Goal: Information Seeking & Learning: Learn about a topic

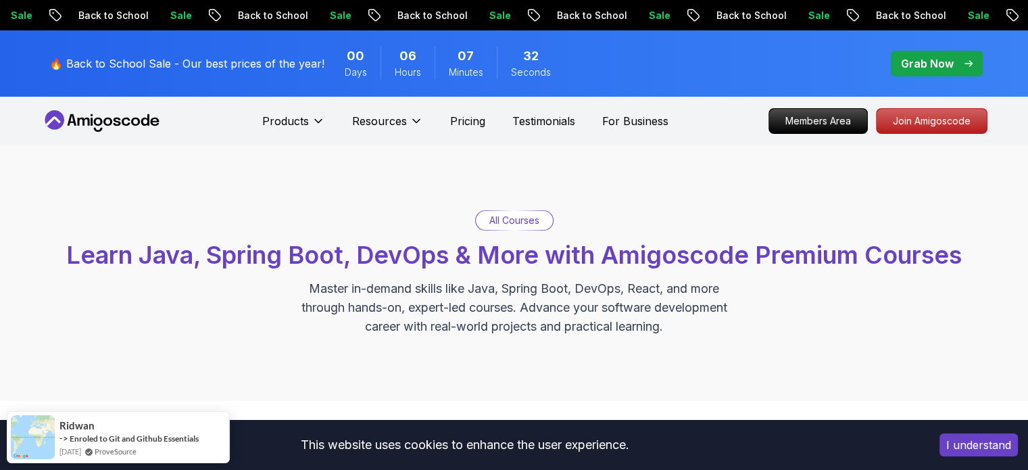
click at [941, 67] on p "Grab Now" at bounding box center [927, 63] width 53 height 16
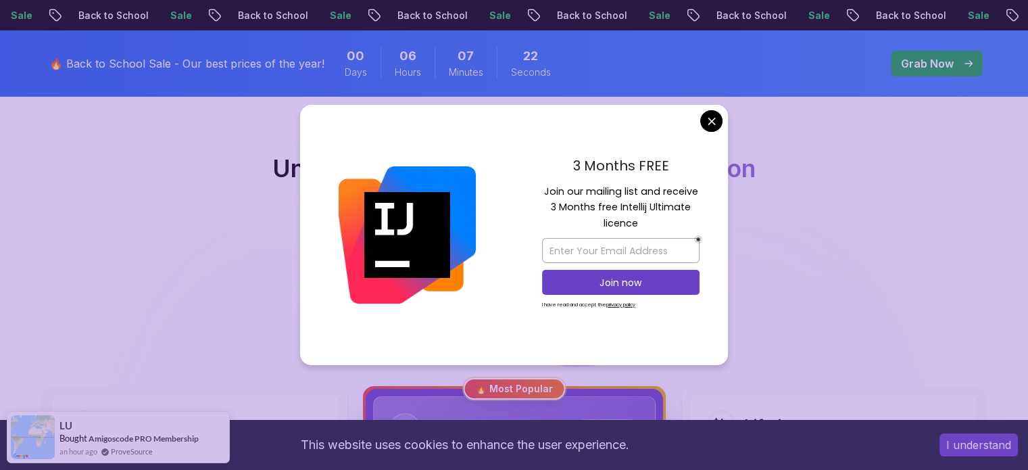
scroll to position [107, 0]
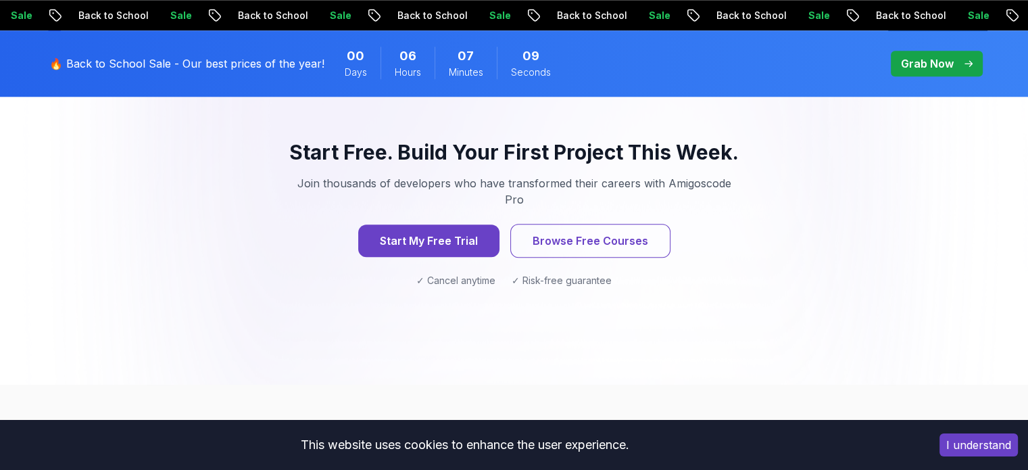
scroll to position [1459, 0]
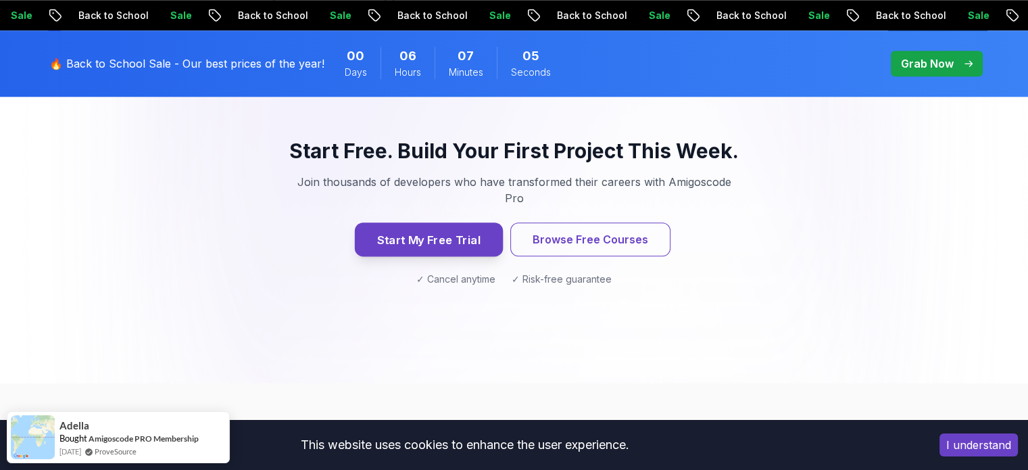
click at [469, 222] on button "Start My Free Trial" at bounding box center [428, 239] width 148 height 34
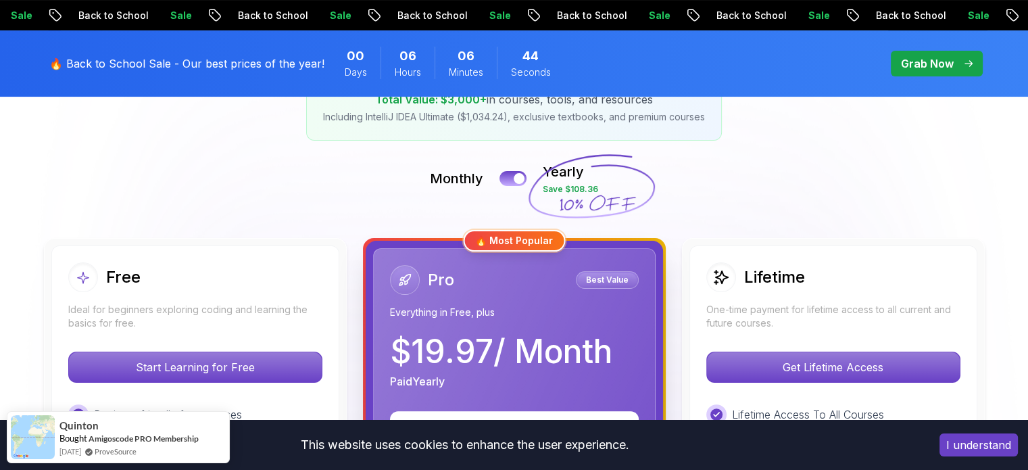
scroll to position [257, 0]
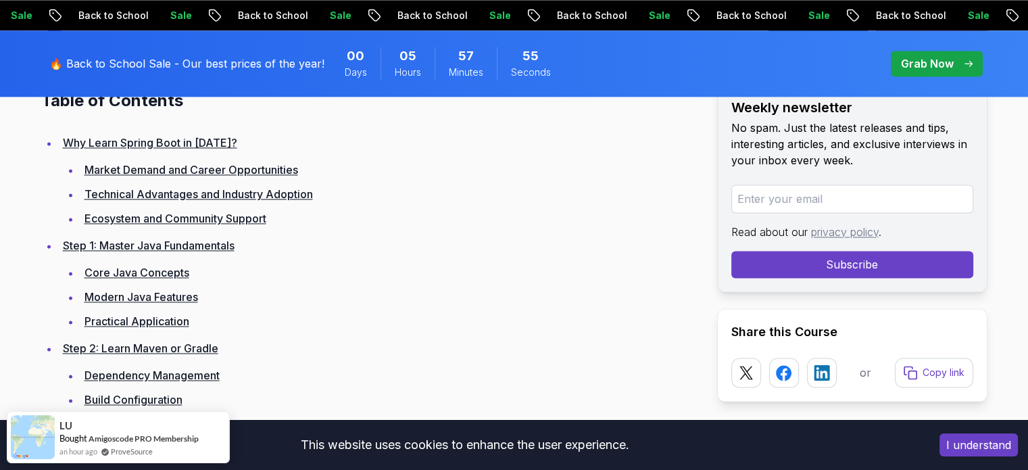
scroll to position [1904, 0]
click at [256, 173] on link "Market Demand and Career Opportunities" at bounding box center [191, 170] width 214 height 14
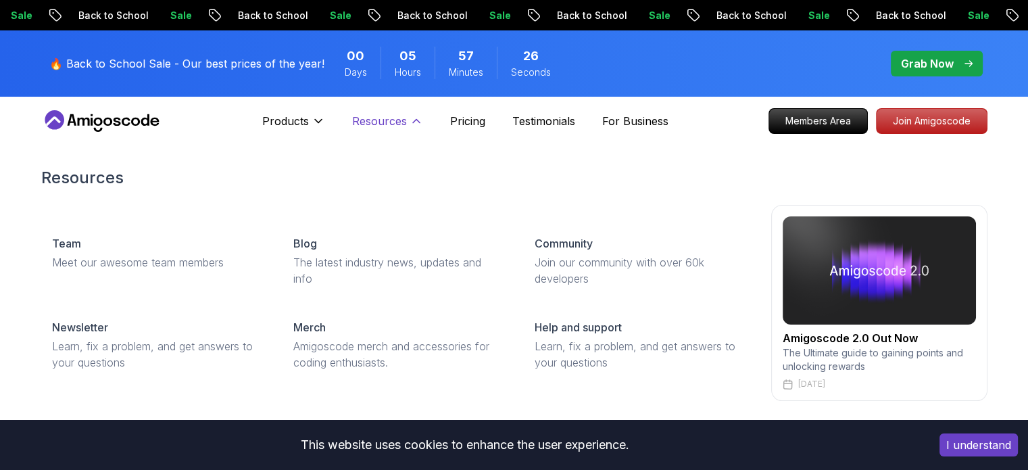
click at [394, 126] on p "Resources" at bounding box center [379, 121] width 55 height 16
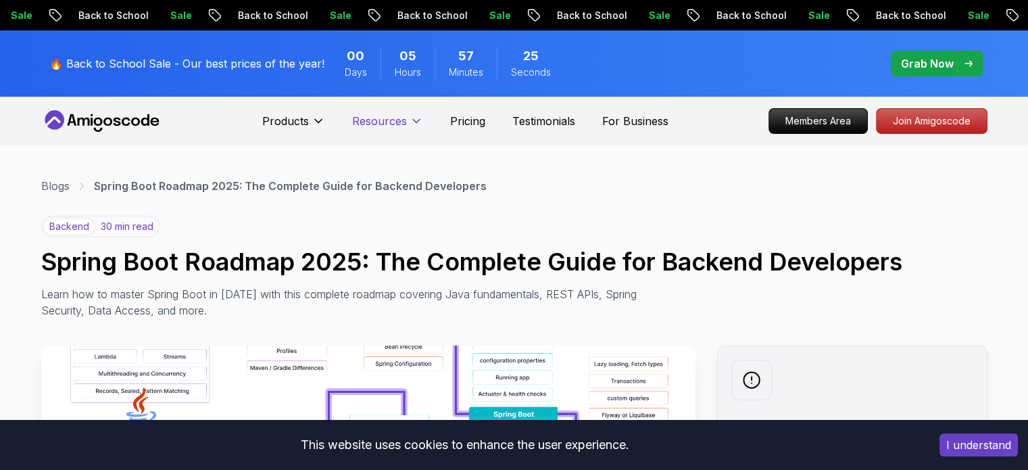
click at [394, 126] on p "Resources" at bounding box center [379, 121] width 55 height 16
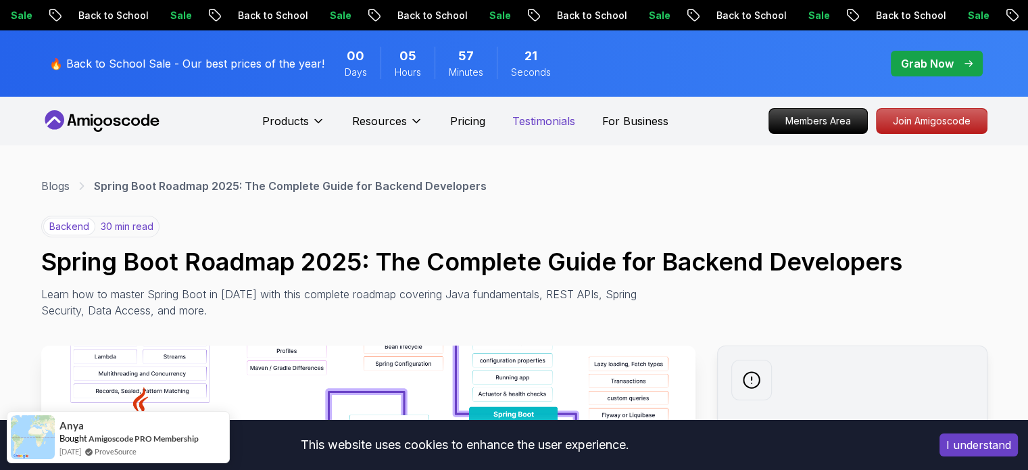
click at [545, 128] on p "Testimonials" at bounding box center [543, 121] width 63 height 16
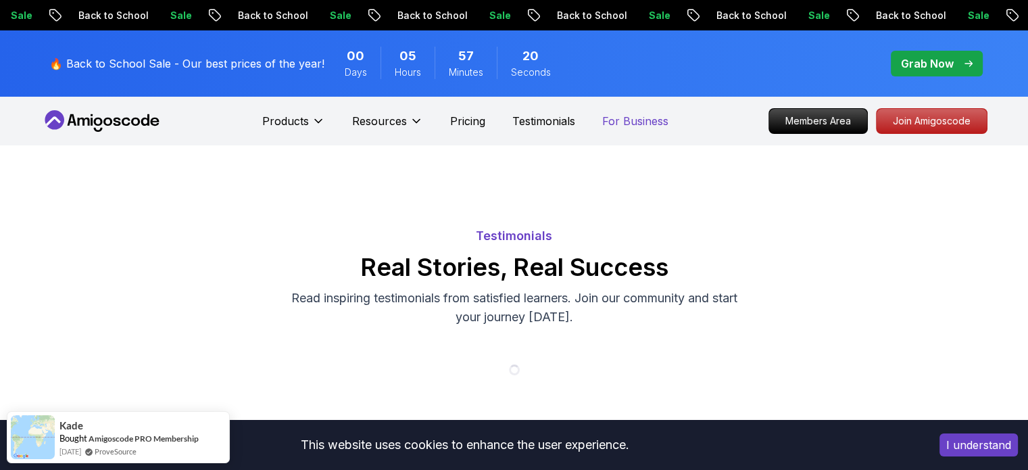
click at [610, 121] on p "For Business" at bounding box center [635, 121] width 66 height 16
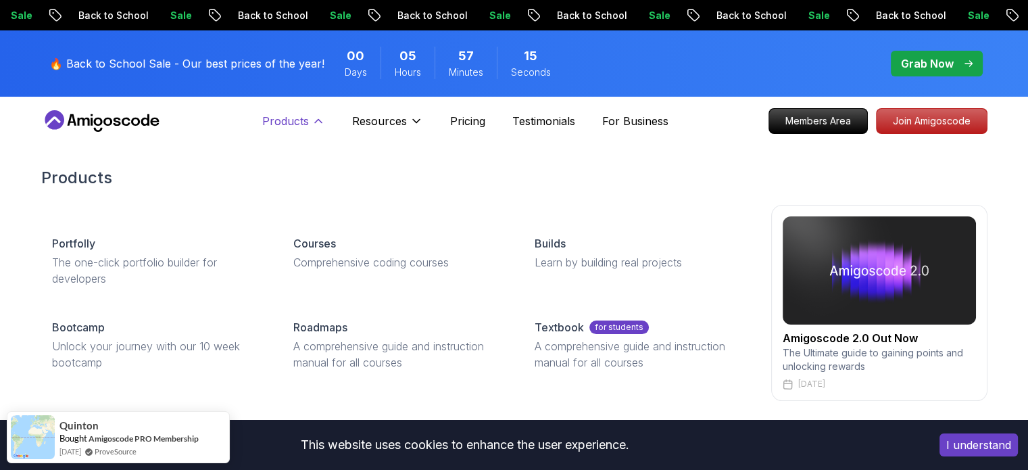
click at [303, 121] on p "Products" at bounding box center [285, 121] width 47 height 16
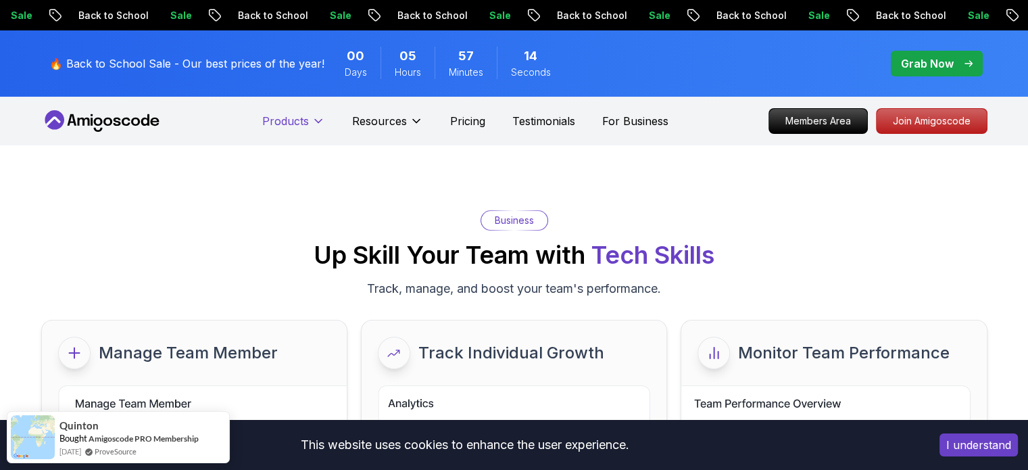
click at [303, 121] on p "Products" at bounding box center [285, 121] width 47 height 16
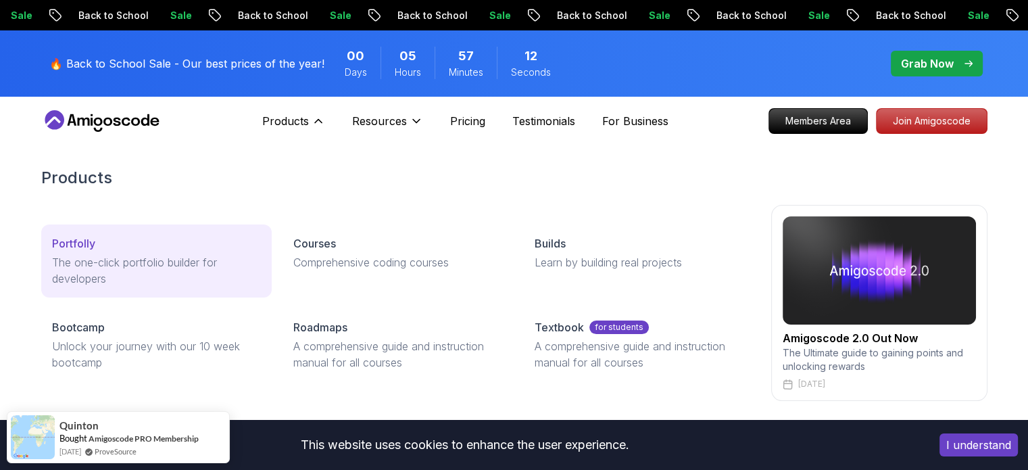
click at [80, 251] on link "Portfolly The one-click portfolio builder for developers" at bounding box center [156, 260] width 231 height 73
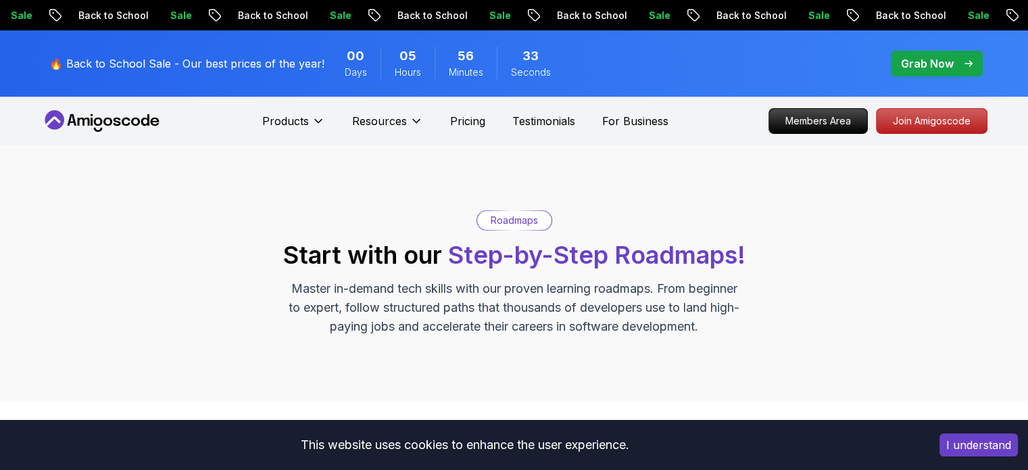
click at [516, 222] on p "Roadmaps" at bounding box center [514, 221] width 47 height 14
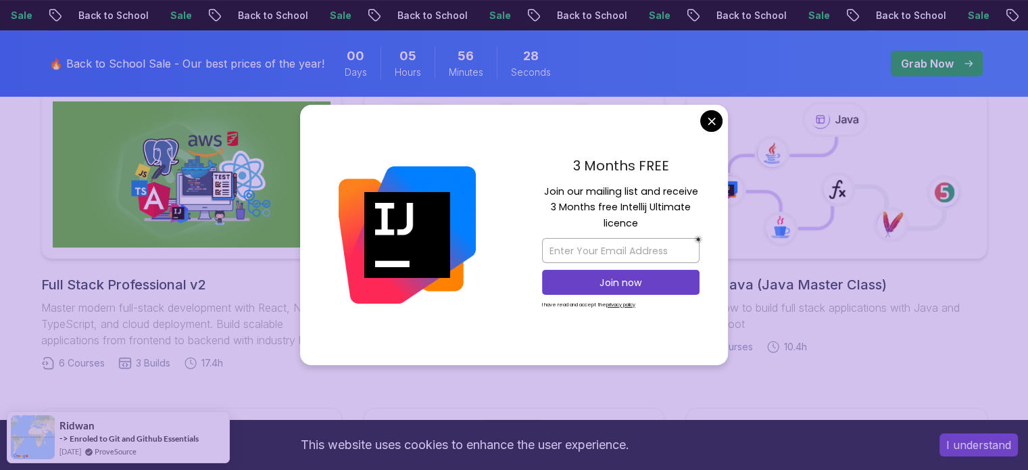
scroll to position [315, 0]
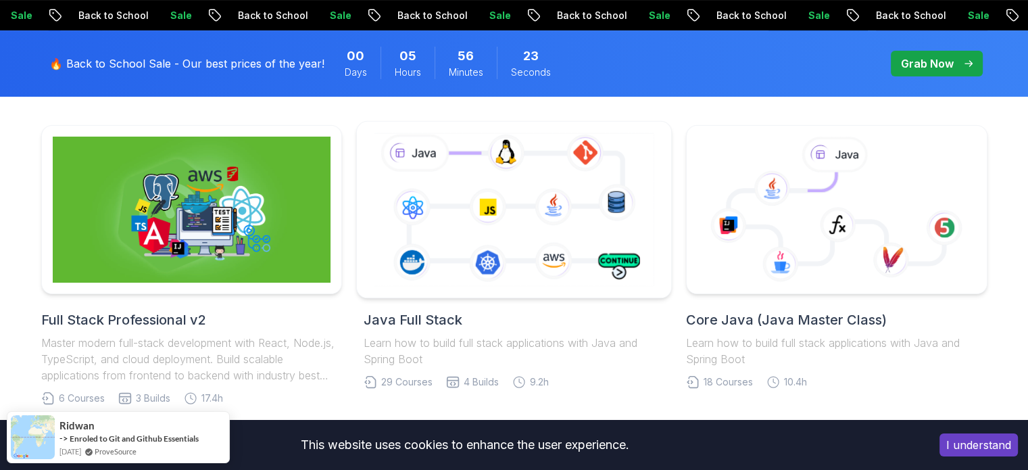
scroll to position [347, 0]
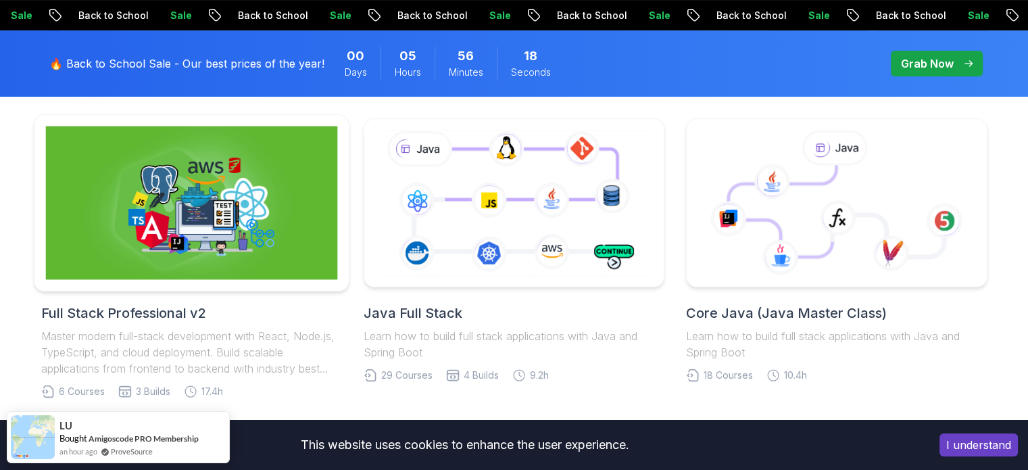
click at [267, 212] on img at bounding box center [191, 202] width 292 height 153
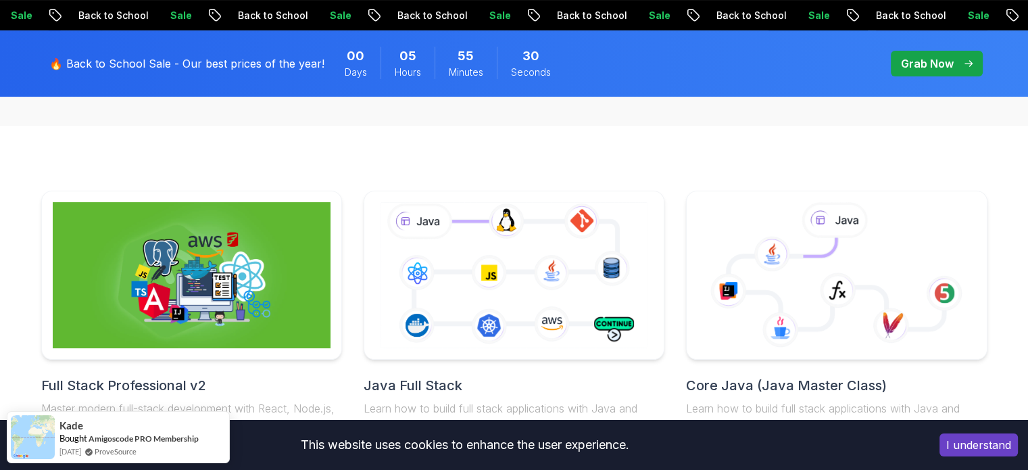
scroll to position [333, 0]
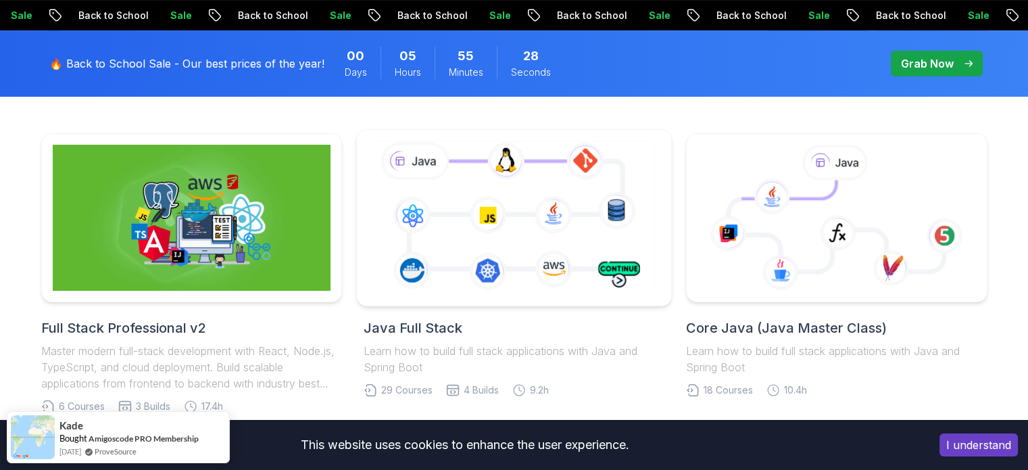
click at [570, 268] on icon at bounding box center [514, 217] width 286 height 159
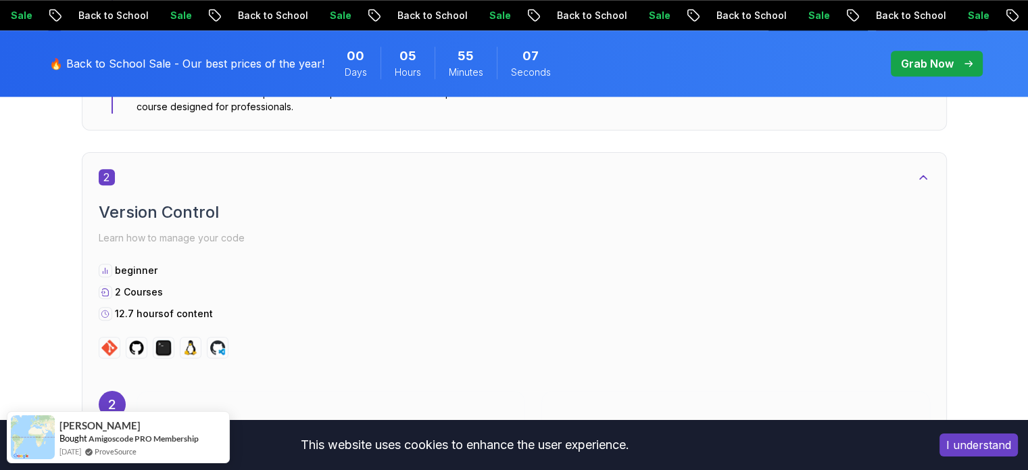
scroll to position [1400, 0]
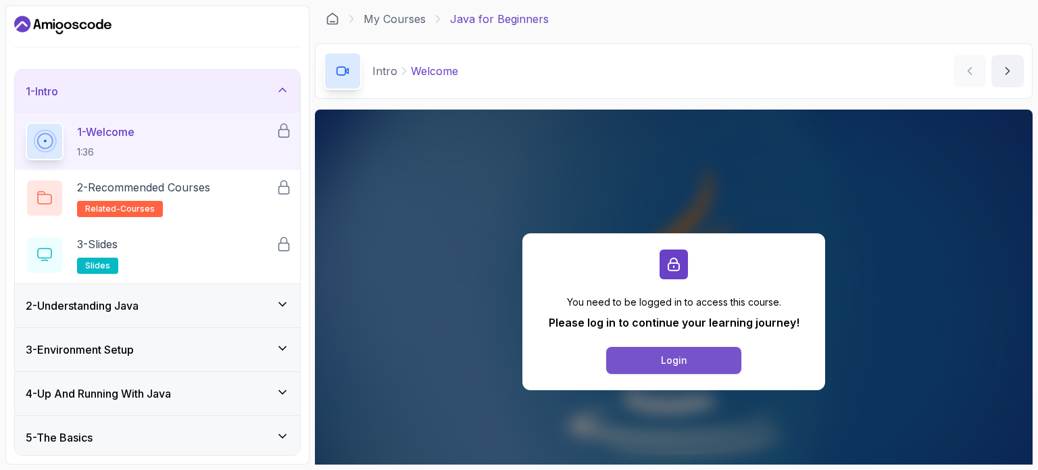
click at [663, 358] on div "Login" at bounding box center [674, 361] width 26 height 14
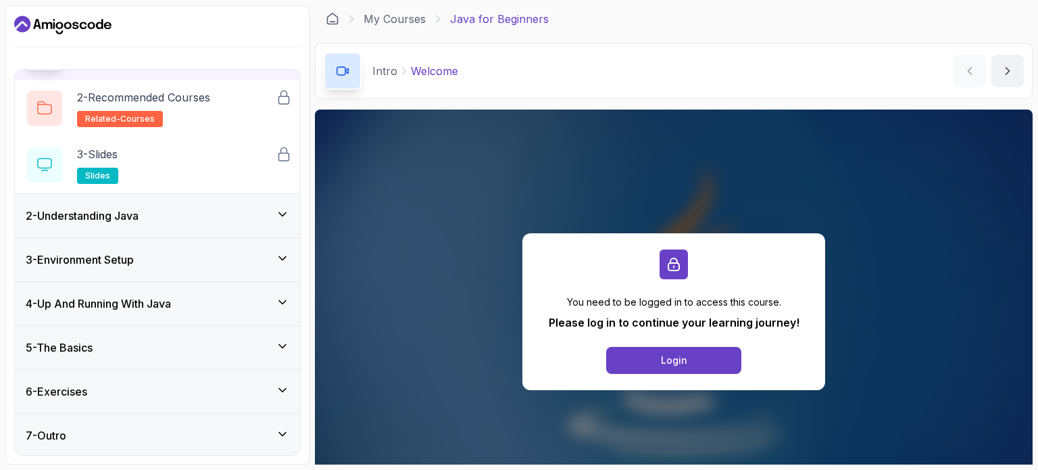
click at [211, 218] on div "2 - Understanding Java" at bounding box center [158, 216] width 264 height 16
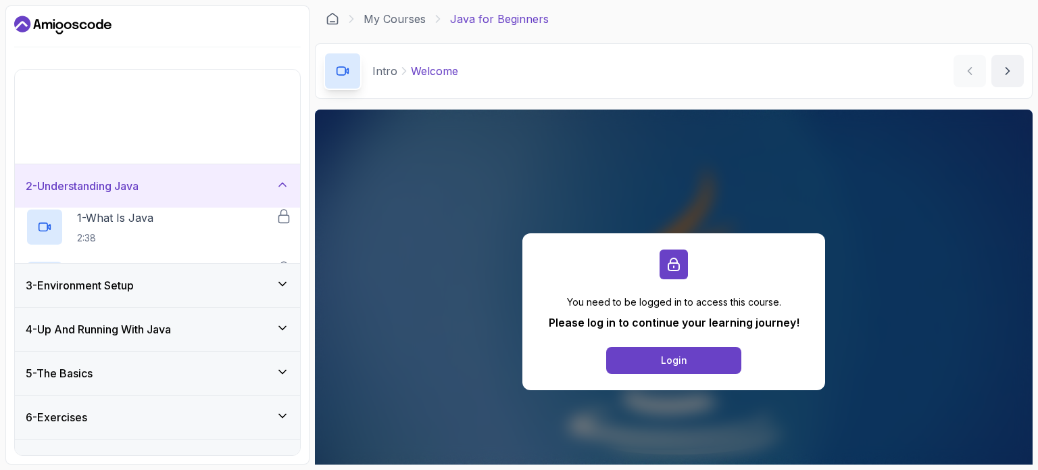
scroll to position [0, 0]
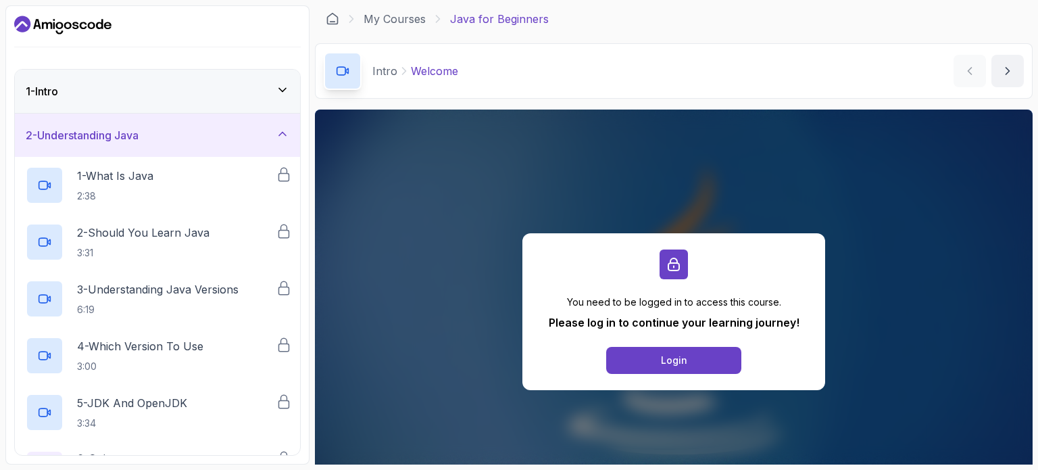
click at [253, 139] on div "2 - Understanding Java" at bounding box center [158, 135] width 264 height 16
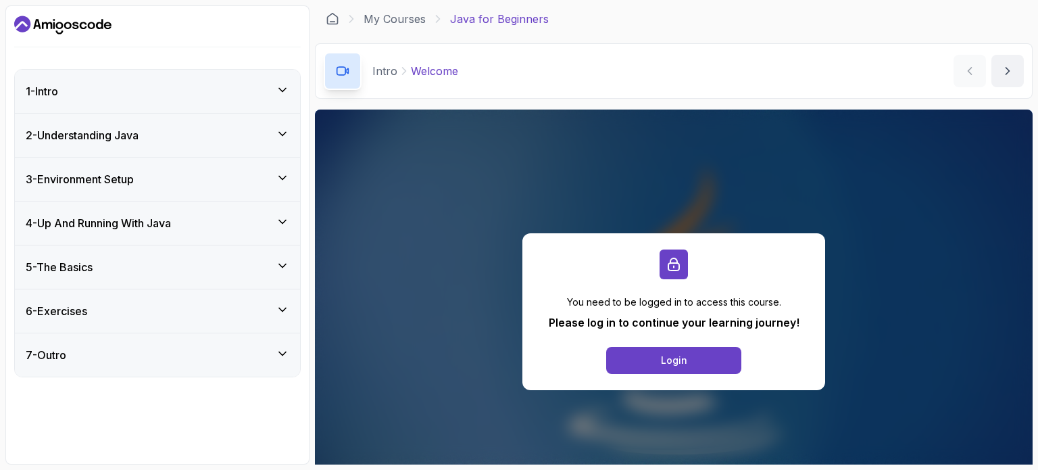
click at [284, 84] on icon at bounding box center [283, 90] width 14 height 14
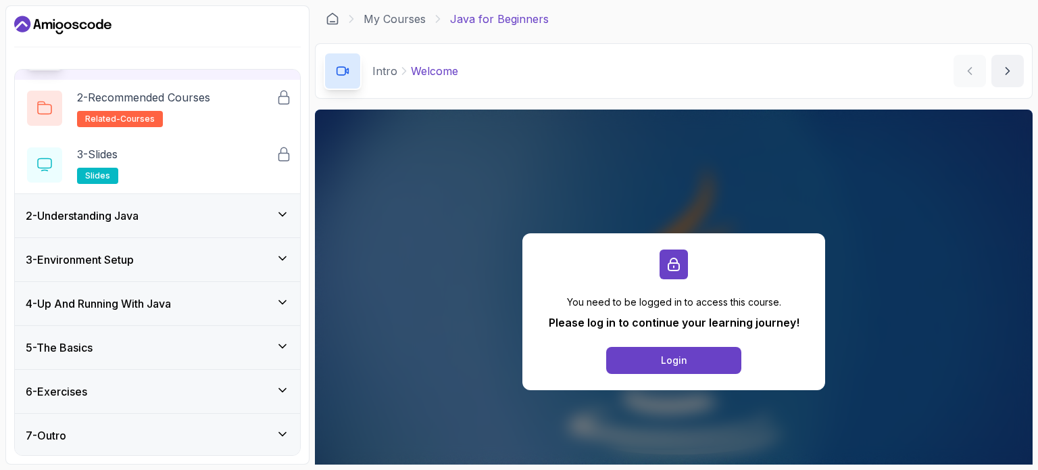
scroll to position [89, 0]
click at [187, 264] on div "3 - Environment Setup" at bounding box center [158, 260] width 264 height 16
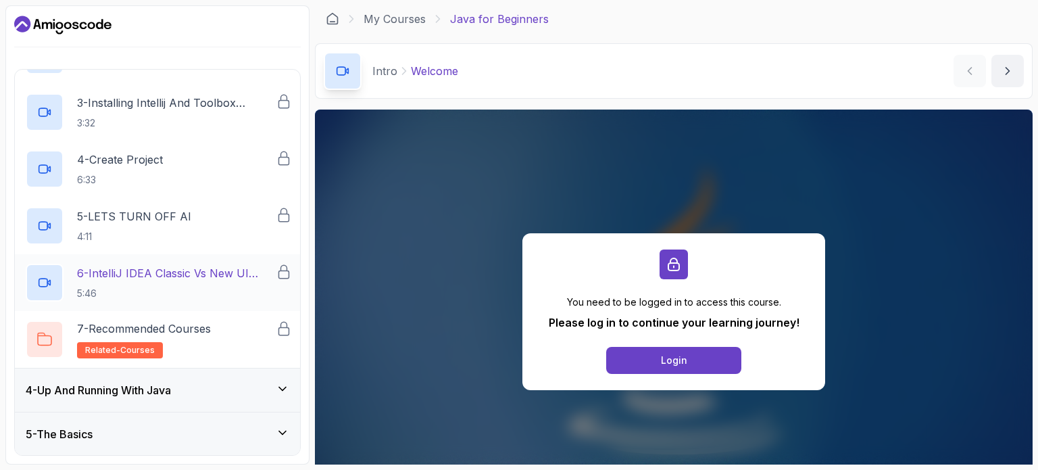
scroll to position [317, 0]
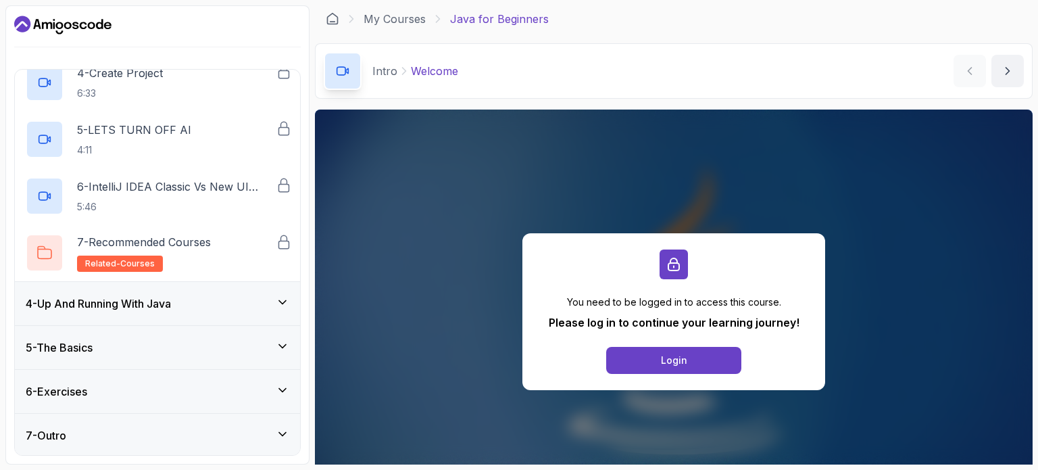
click at [193, 295] on div "4 - Up And Running With Java" at bounding box center [158, 303] width 264 height 16
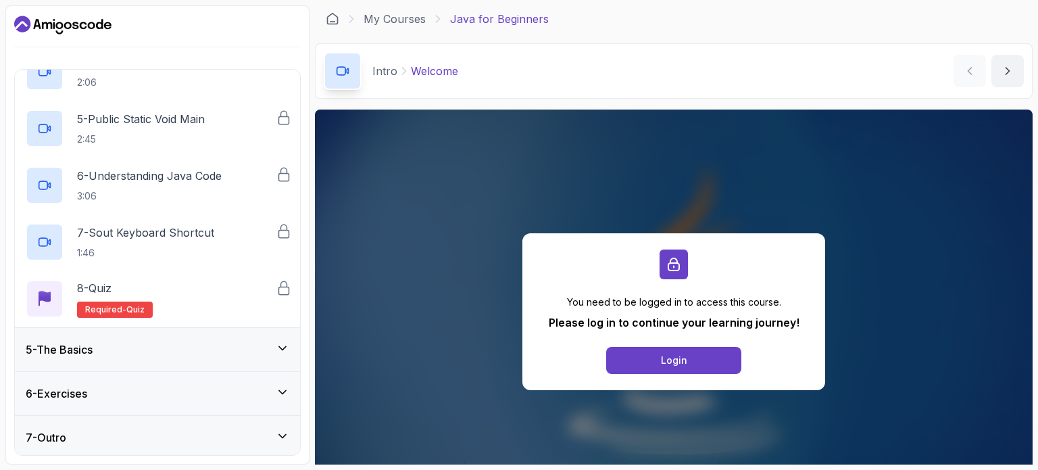
scroll to position [374, 0]
click at [166, 345] on div "5 - The Basics" at bounding box center [158, 347] width 264 height 16
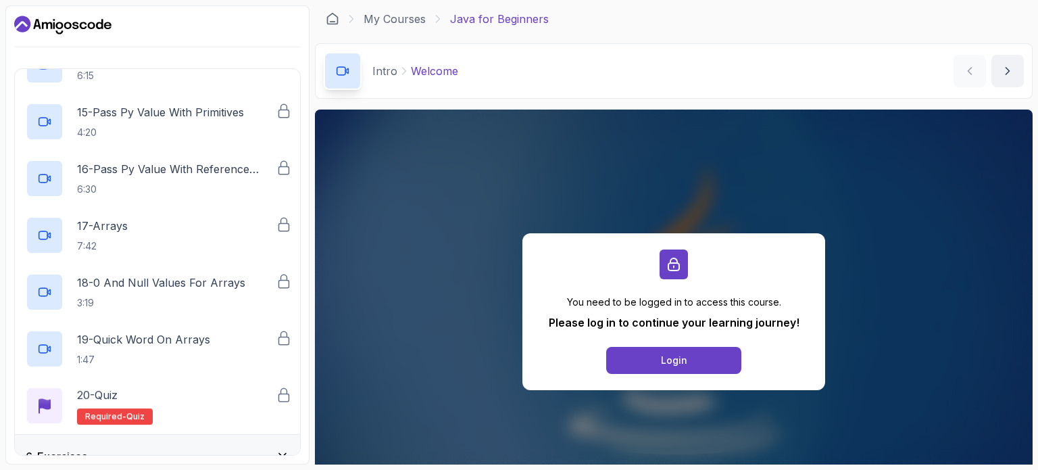
scroll to position [1055, 0]
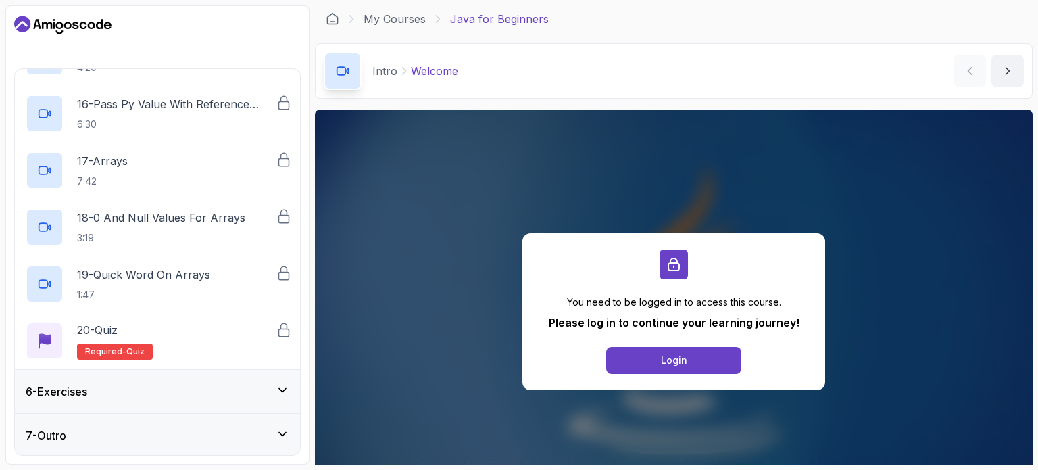
click at [143, 386] on div "6 - Exercises" at bounding box center [158, 391] width 264 height 16
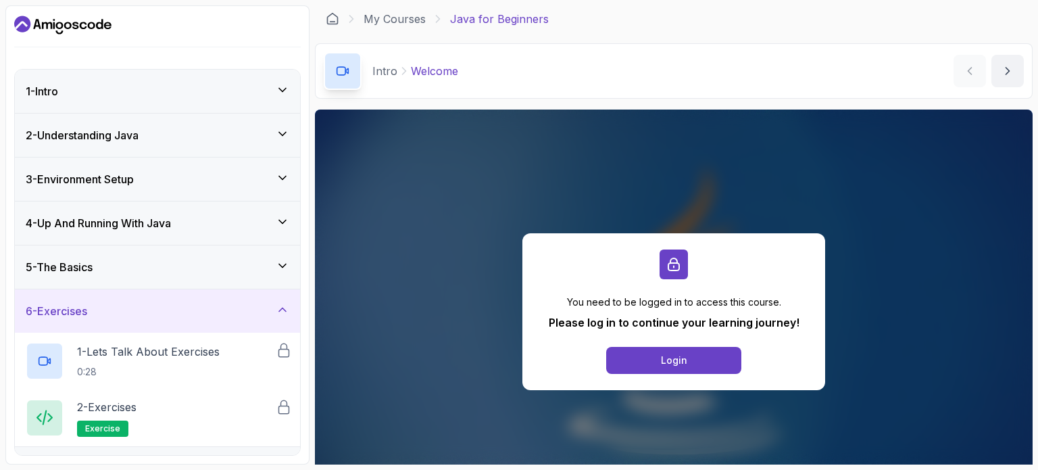
scroll to position [33, 0]
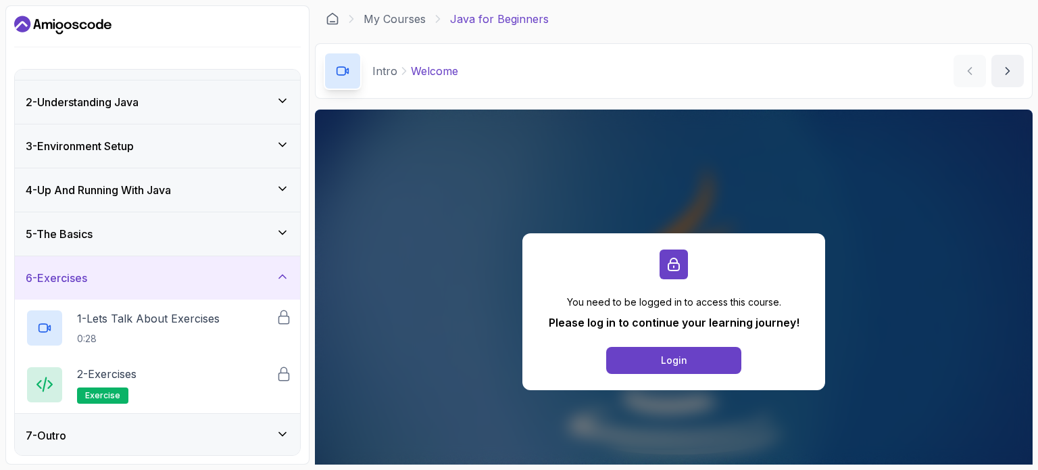
click at [264, 18] on div at bounding box center [157, 25] width 287 height 22
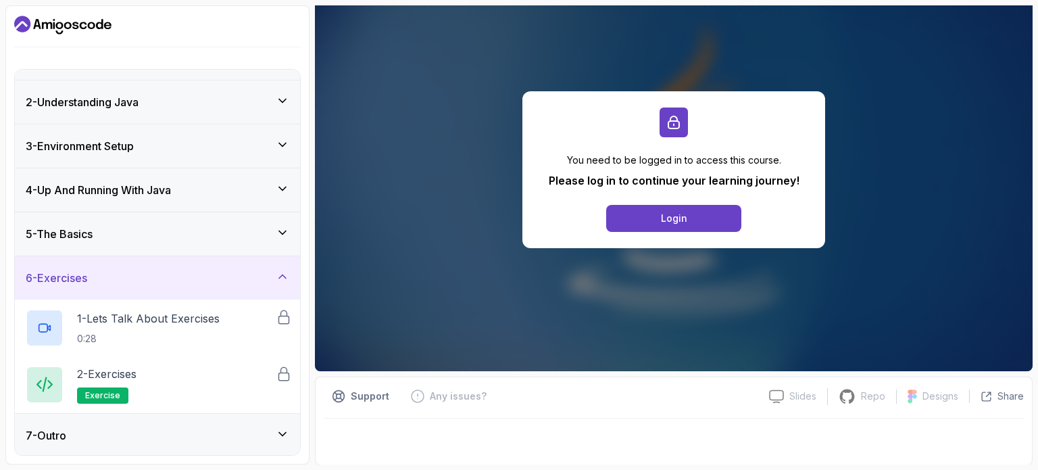
scroll to position [0, 0]
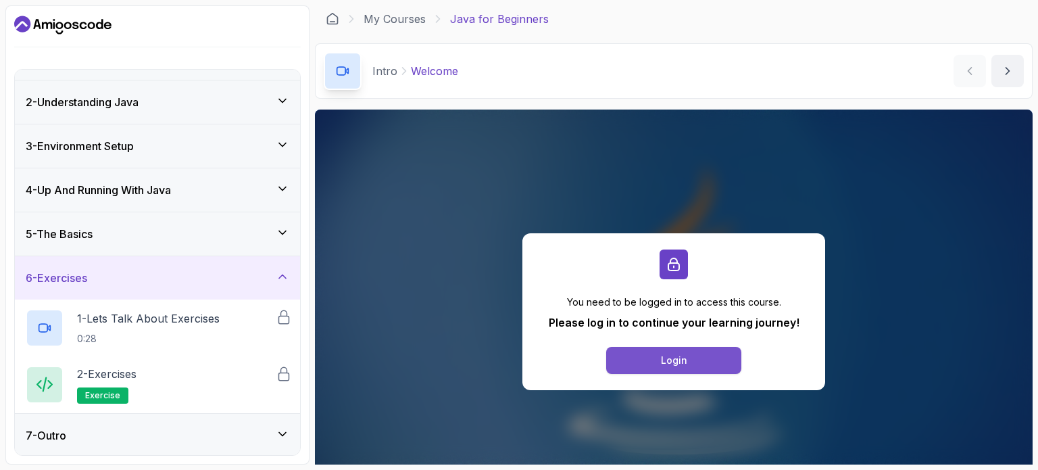
click at [653, 362] on button "Login" at bounding box center [673, 360] width 135 height 27
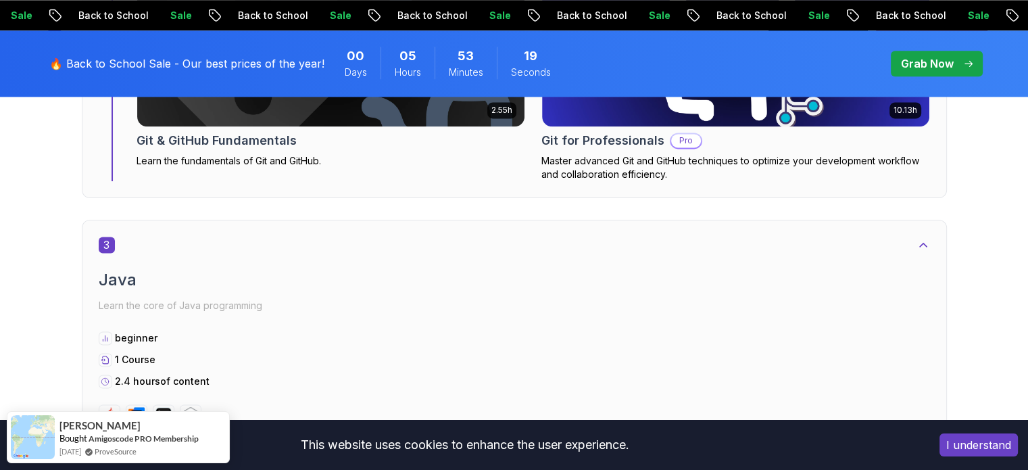
scroll to position [1916, 0]
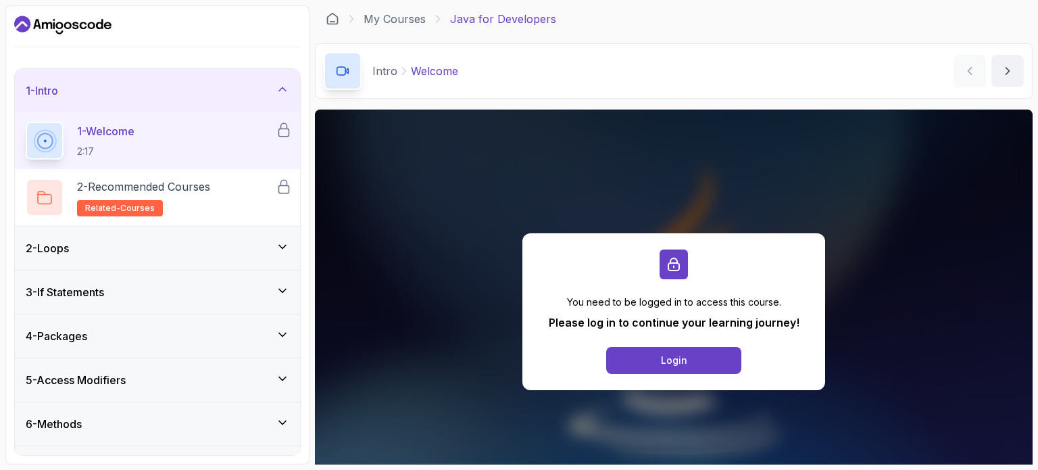
click at [178, 266] on div "2 - Loops" at bounding box center [157, 247] width 285 height 43
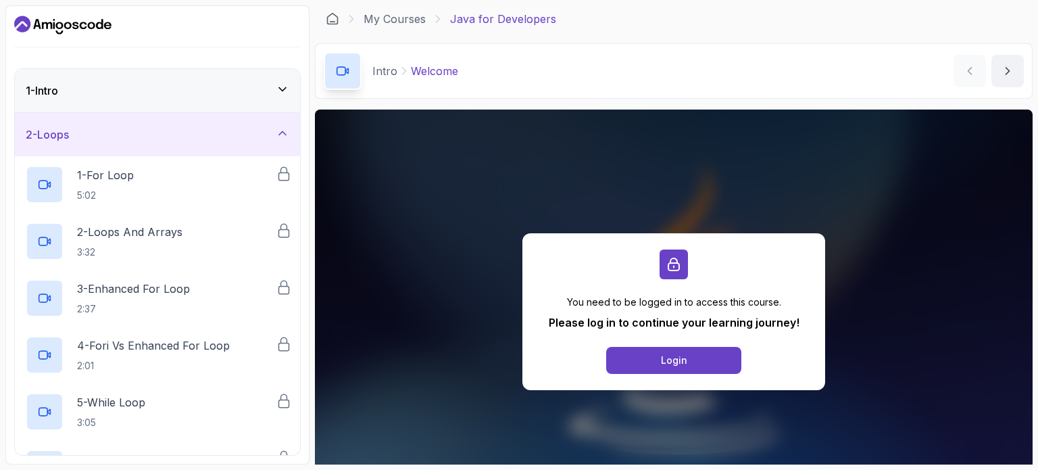
click at [228, 128] on div "2 - Loops" at bounding box center [158, 134] width 264 height 16
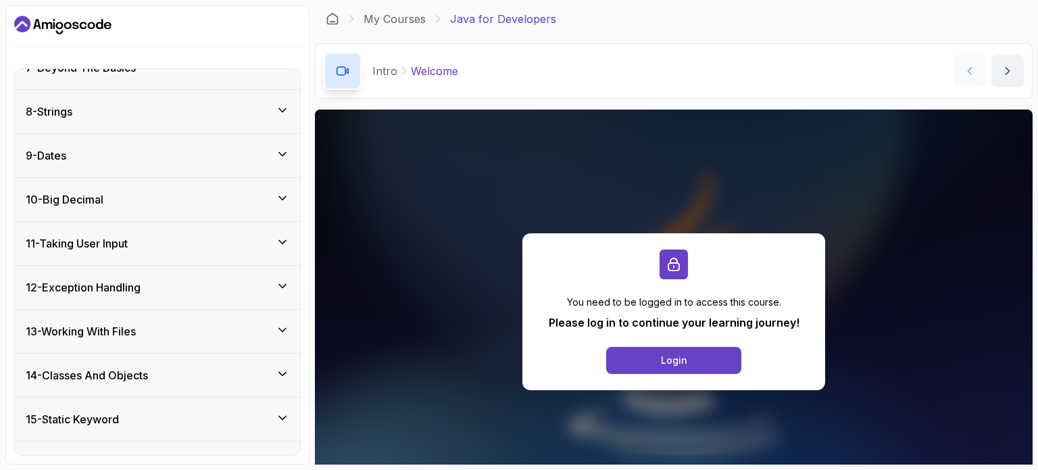
scroll to position [445, 0]
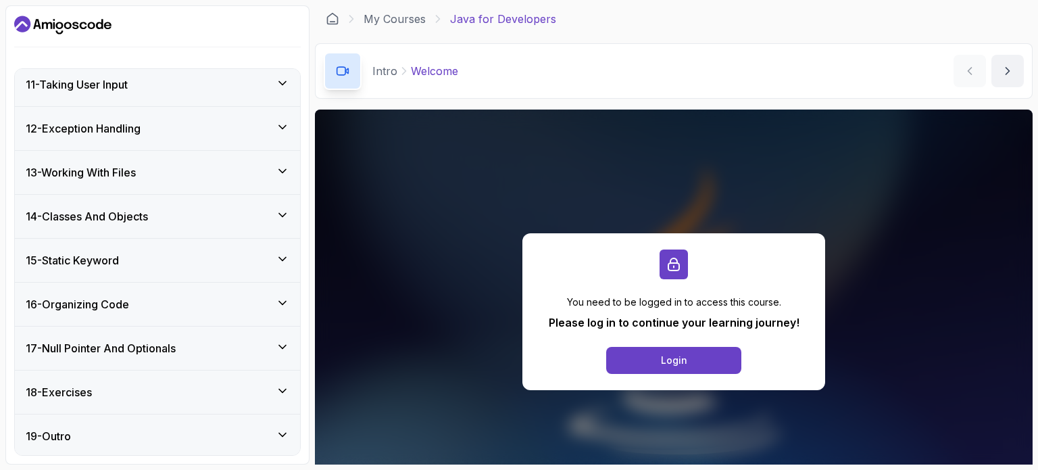
click at [153, 308] on div "16 - Organizing Code" at bounding box center [158, 304] width 264 height 16
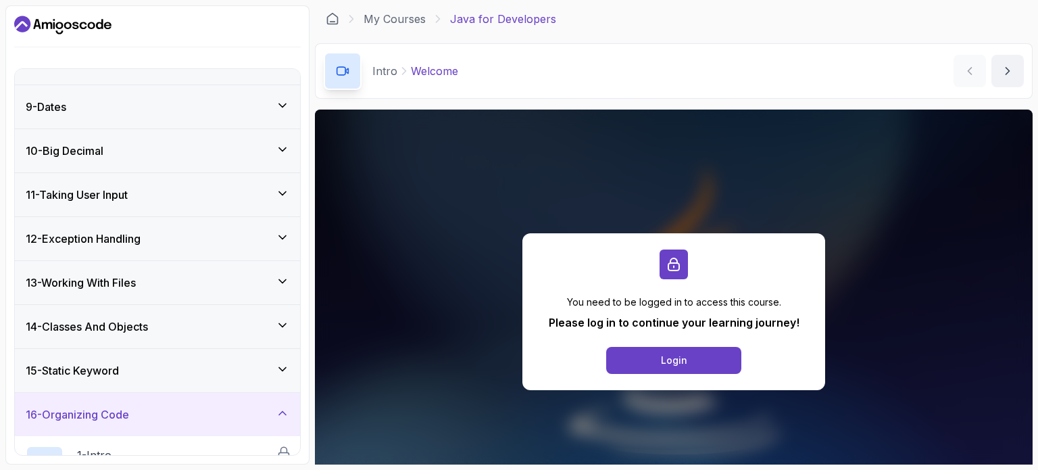
scroll to position [0, 0]
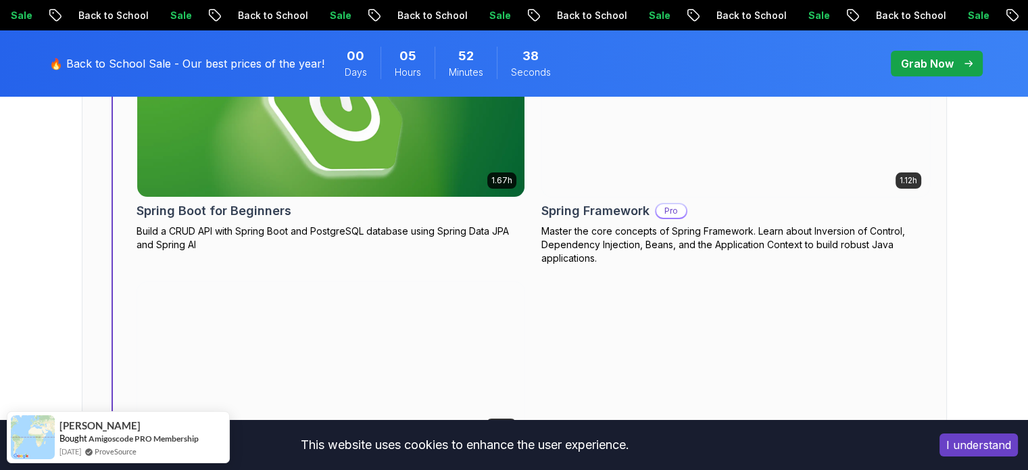
scroll to position [5154, 0]
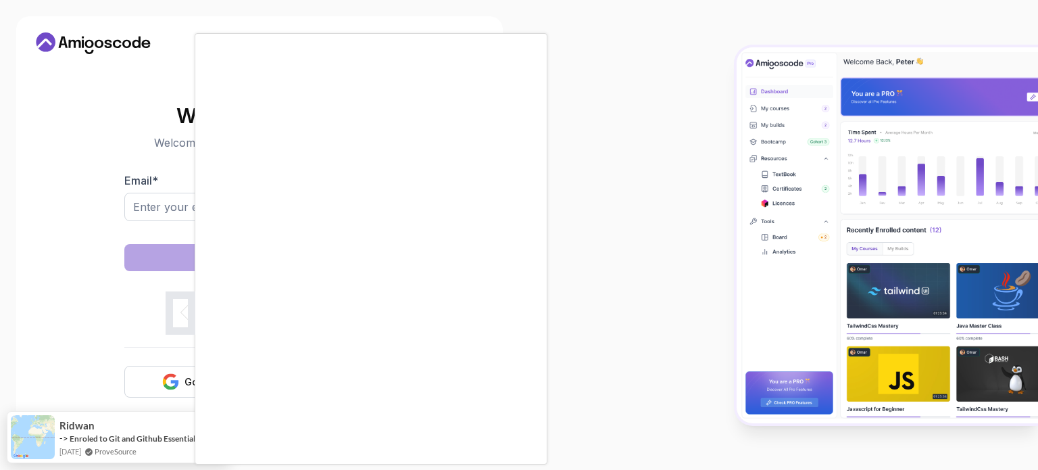
click at [143, 199] on div at bounding box center [519, 235] width 1038 height 470
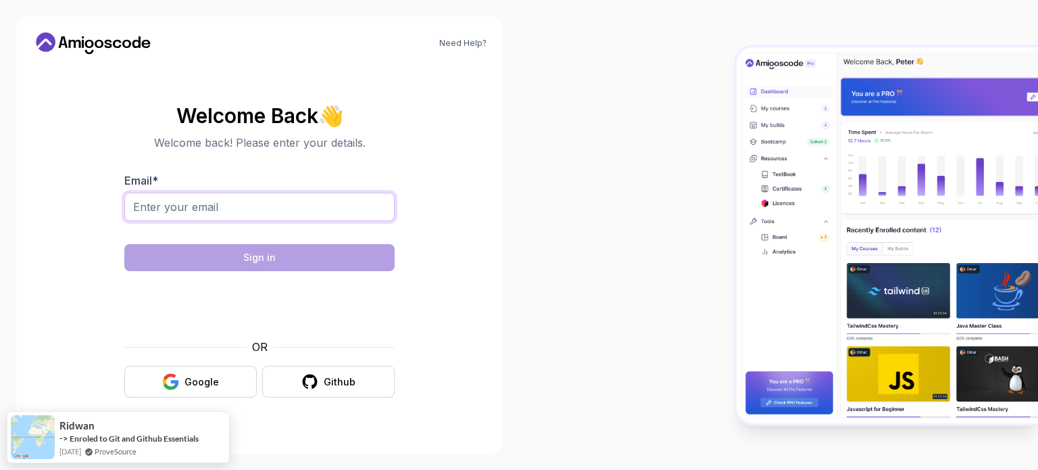
click at [189, 201] on input "Email *" at bounding box center [259, 207] width 270 height 28
type input "[EMAIL_ADDRESS][DOMAIN_NAME]"
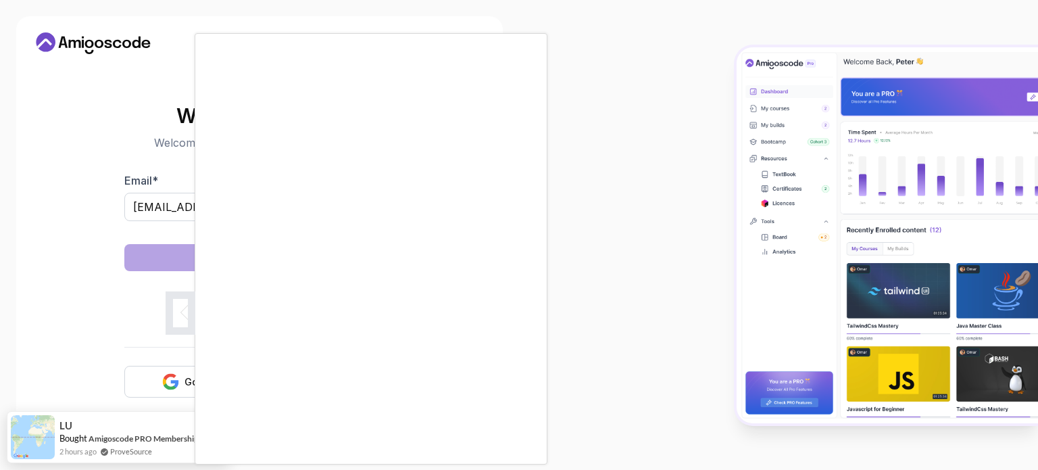
click at [721, 122] on body "Need Help? Welcome Back 👋 Welcome back! Please enter your details. Email * [EMA…" at bounding box center [519, 235] width 1038 height 470
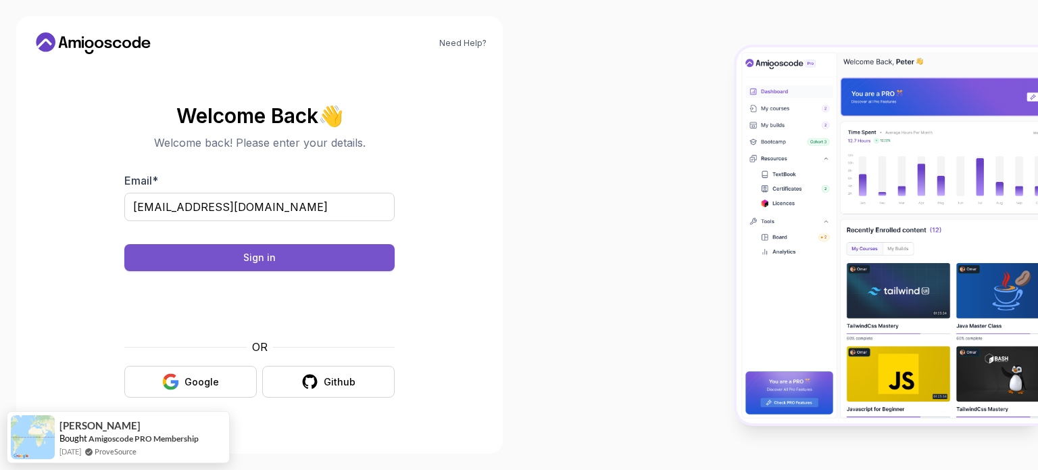
click at [351, 258] on button "Sign in" at bounding box center [259, 257] width 270 height 27
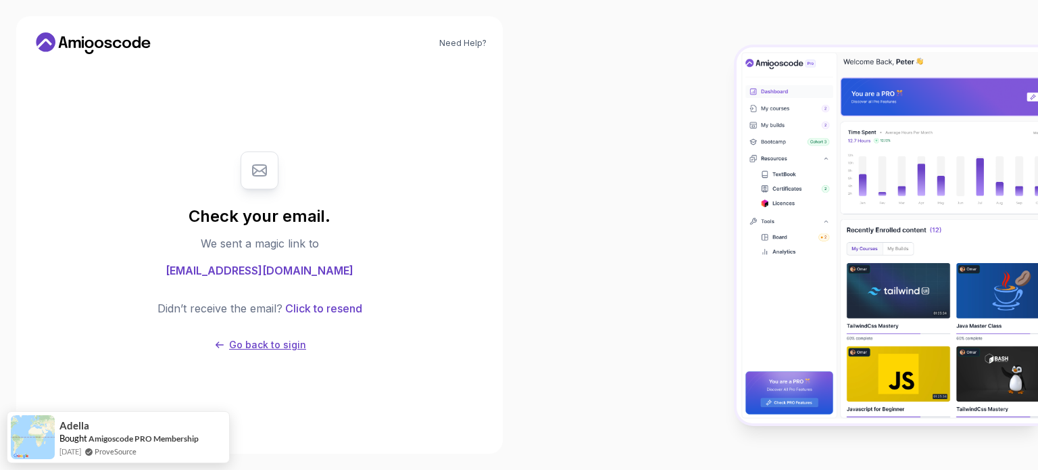
click at [260, 343] on p "Go back to sigin" at bounding box center [267, 345] width 77 height 14
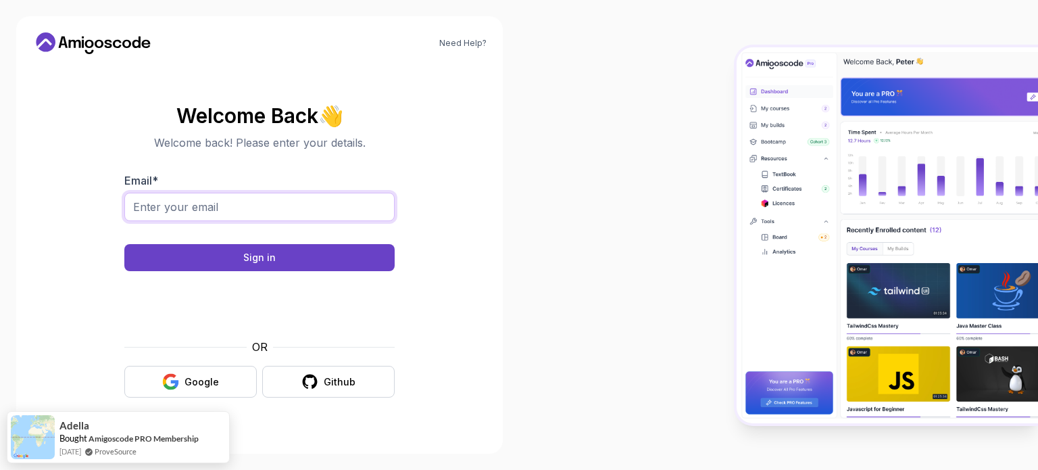
click at [319, 199] on input "Email *" at bounding box center [259, 207] width 270 height 28
type input "[EMAIL_ADDRESS][DOMAIN_NAME]"
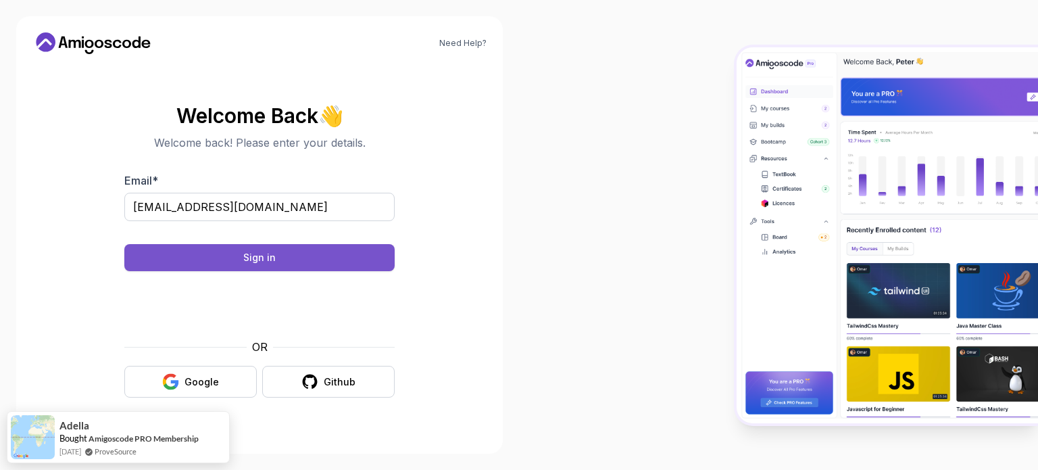
click at [270, 251] on div "Sign in" at bounding box center [259, 258] width 32 height 14
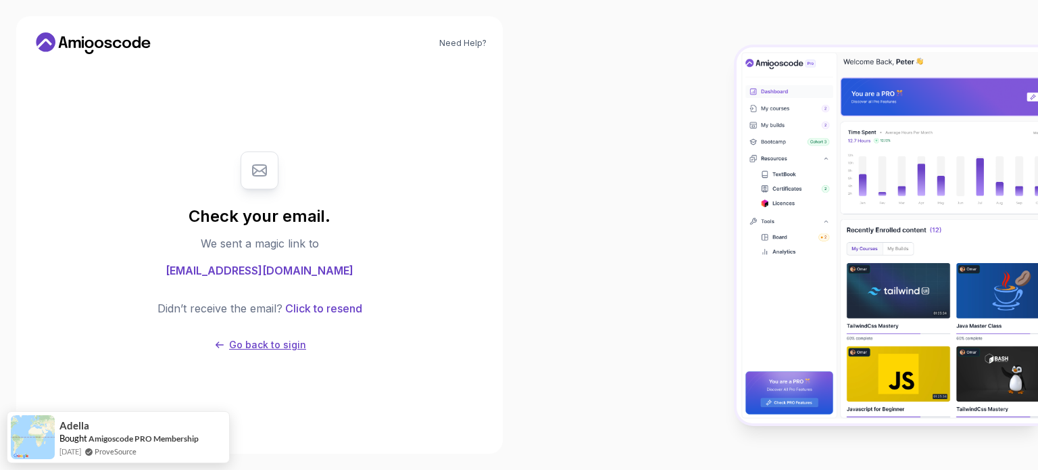
click at [231, 345] on p "Go back to sigin" at bounding box center [267, 345] width 77 height 14
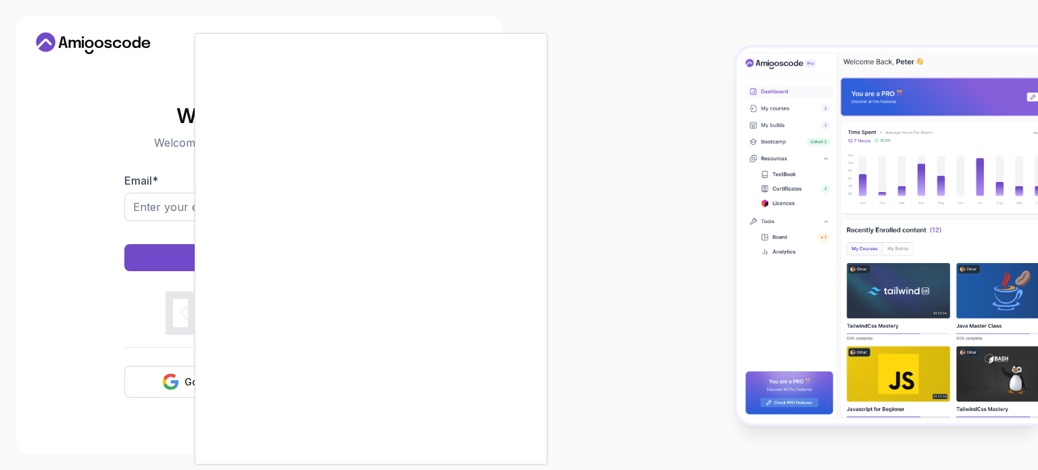
click at [149, 181] on div at bounding box center [519, 235] width 1038 height 470
